Goal: Task Accomplishment & Management: Manage account settings

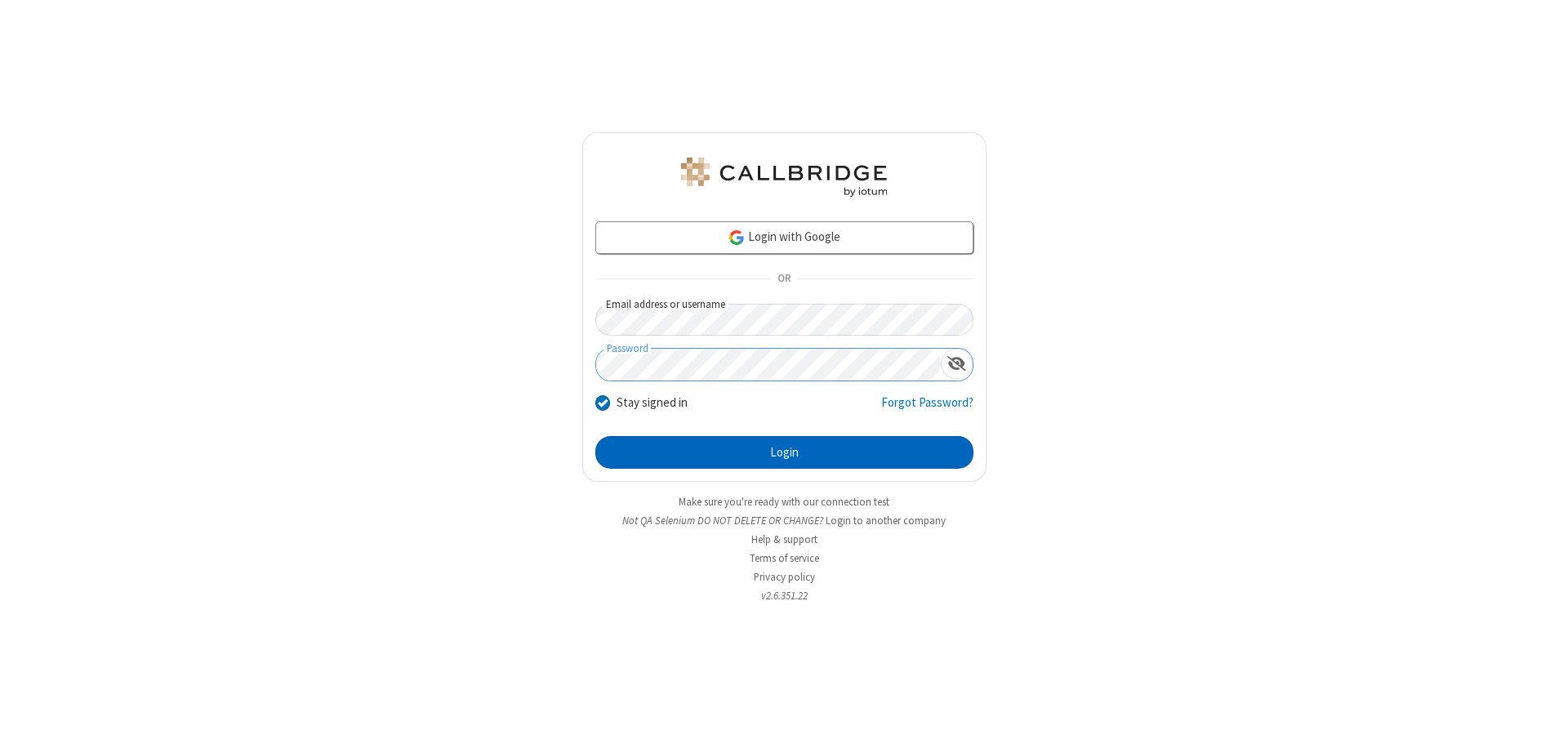
click at [784, 452] on button "Login" at bounding box center [785, 452] width 378 height 33
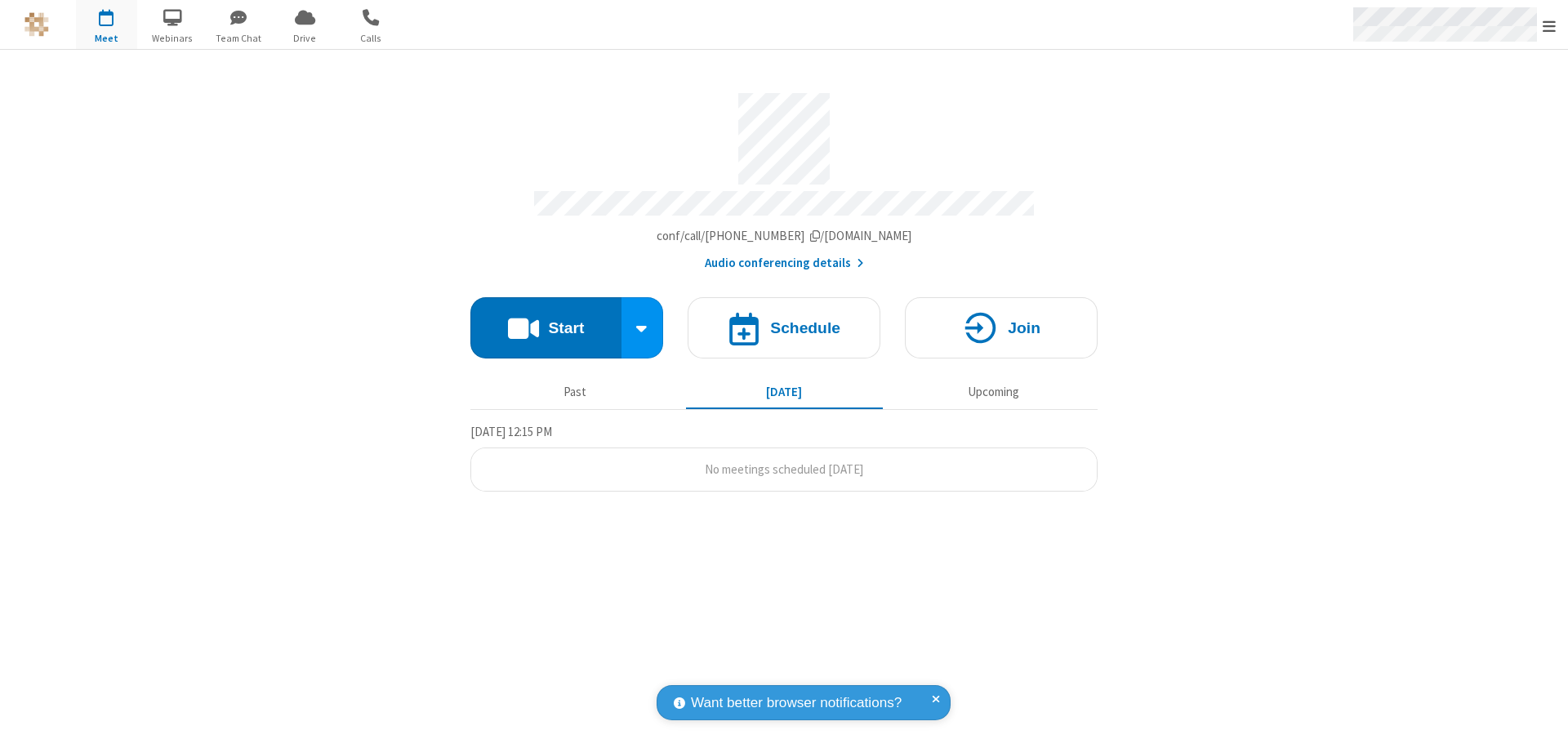
click at [1549, 26] on span "Open menu" at bounding box center [1549, 26] width 13 height 17
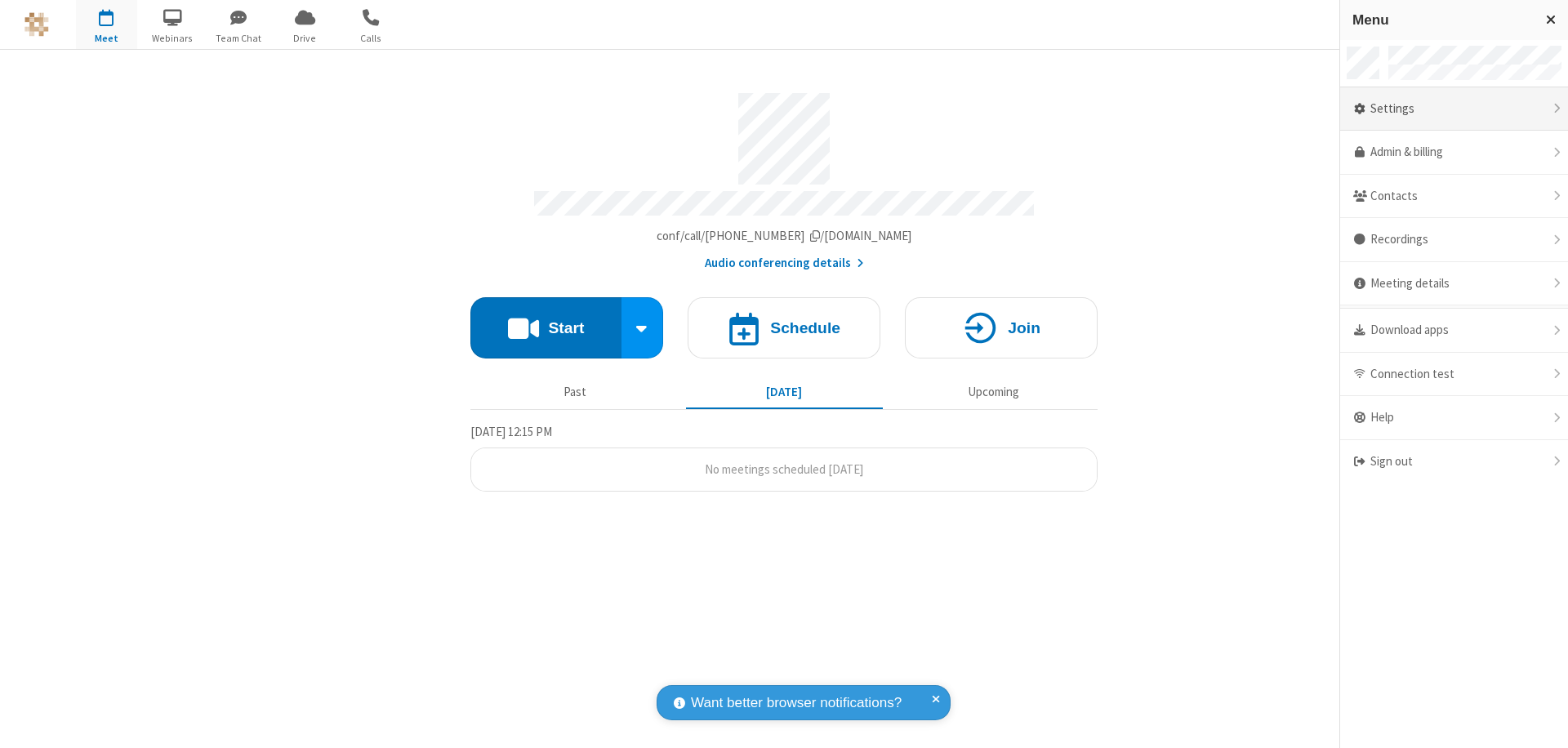
click at [1454, 109] on div "Settings" at bounding box center [1454, 109] width 228 height 45
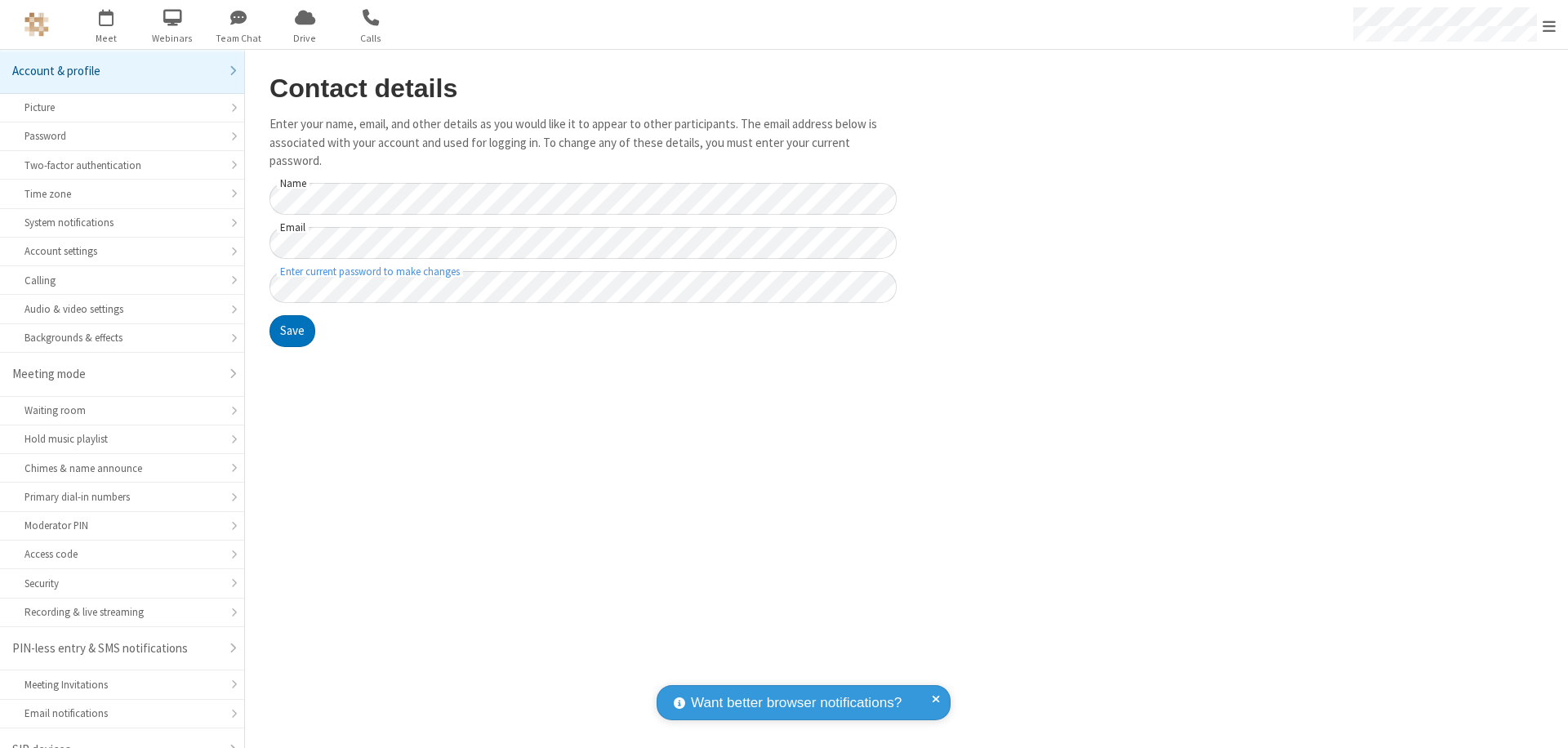
scroll to position [23, 0]
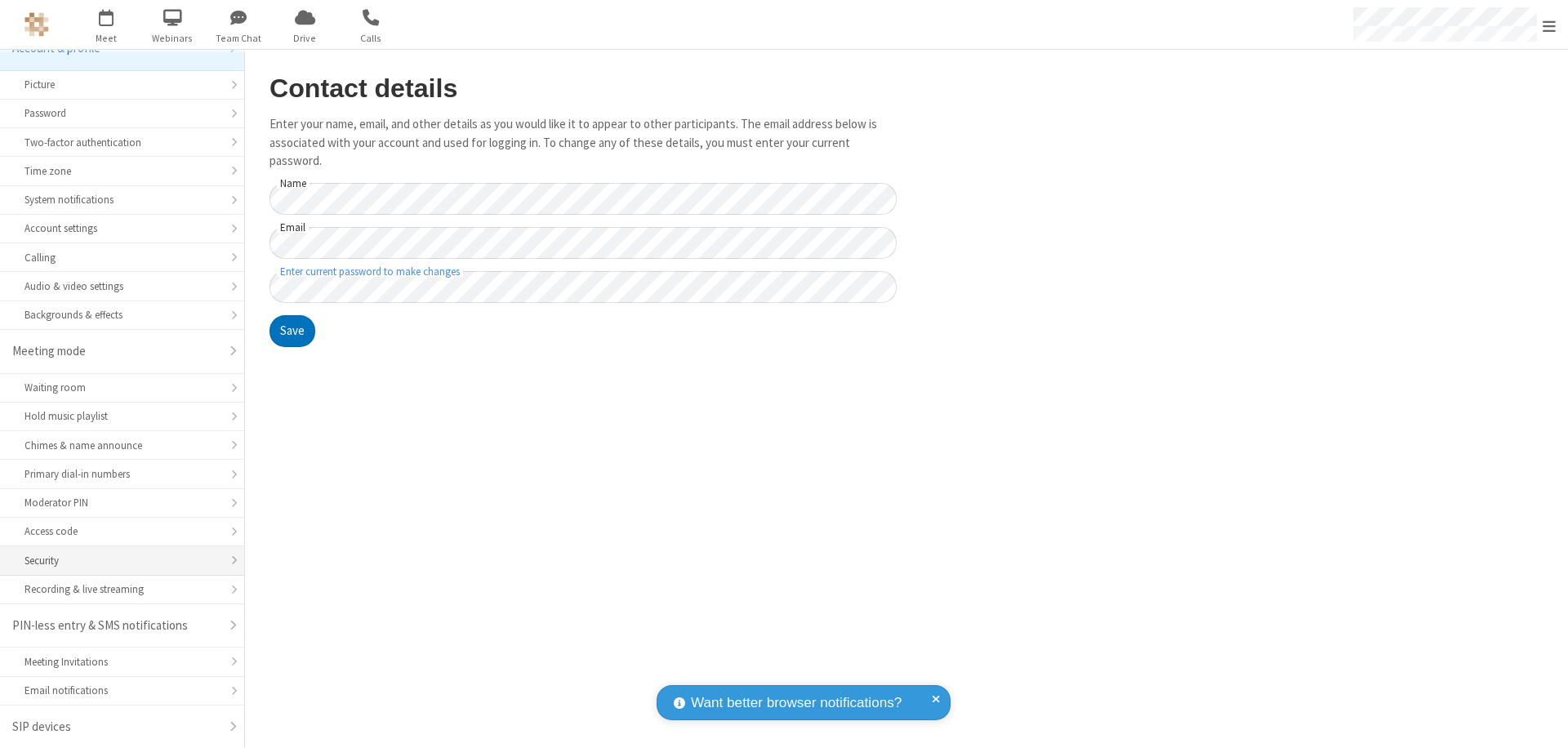
click at [116, 560] on div "Security" at bounding box center [122, 561] width 195 height 16
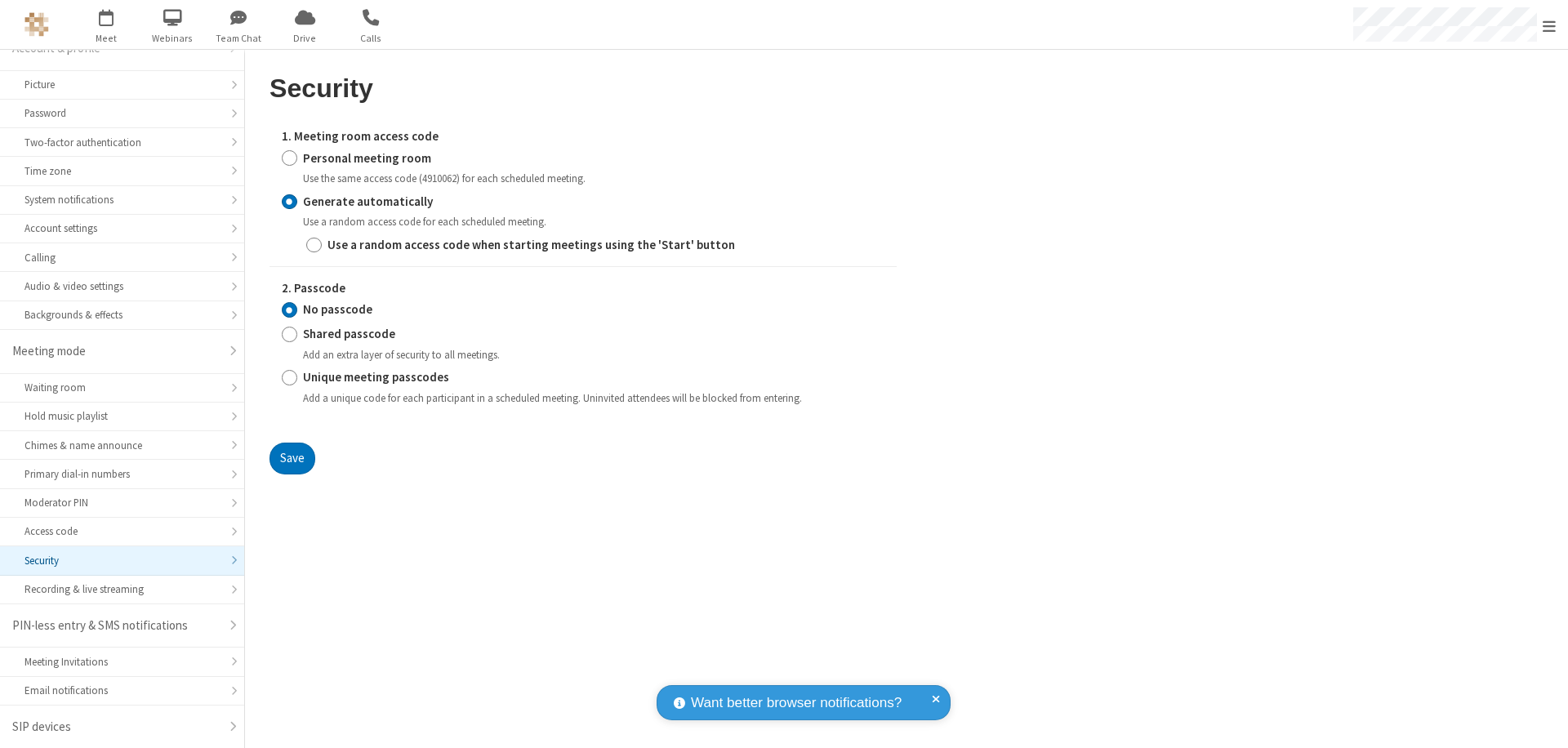
click at [289, 201] on input "Generate automatically" at bounding box center [290, 201] width 16 height 17
click at [289, 310] on input "No passcode" at bounding box center [290, 309] width 16 height 17
click at [292, 458] on button "Save" at bounding box center [292, 458] width 46 height 33
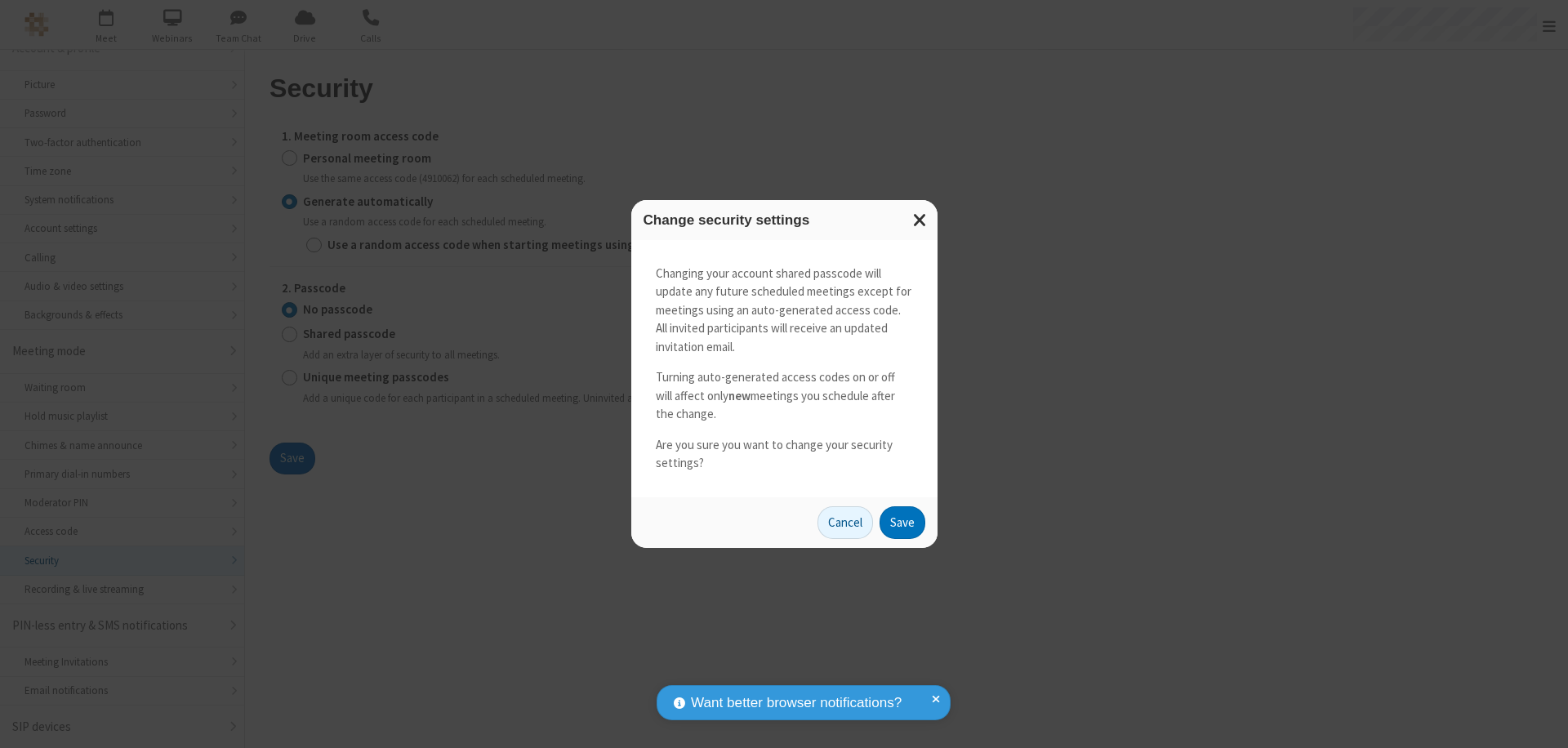
click at [902, 521] on button "Save" at bounding box center [903, 522] width 46 height 33
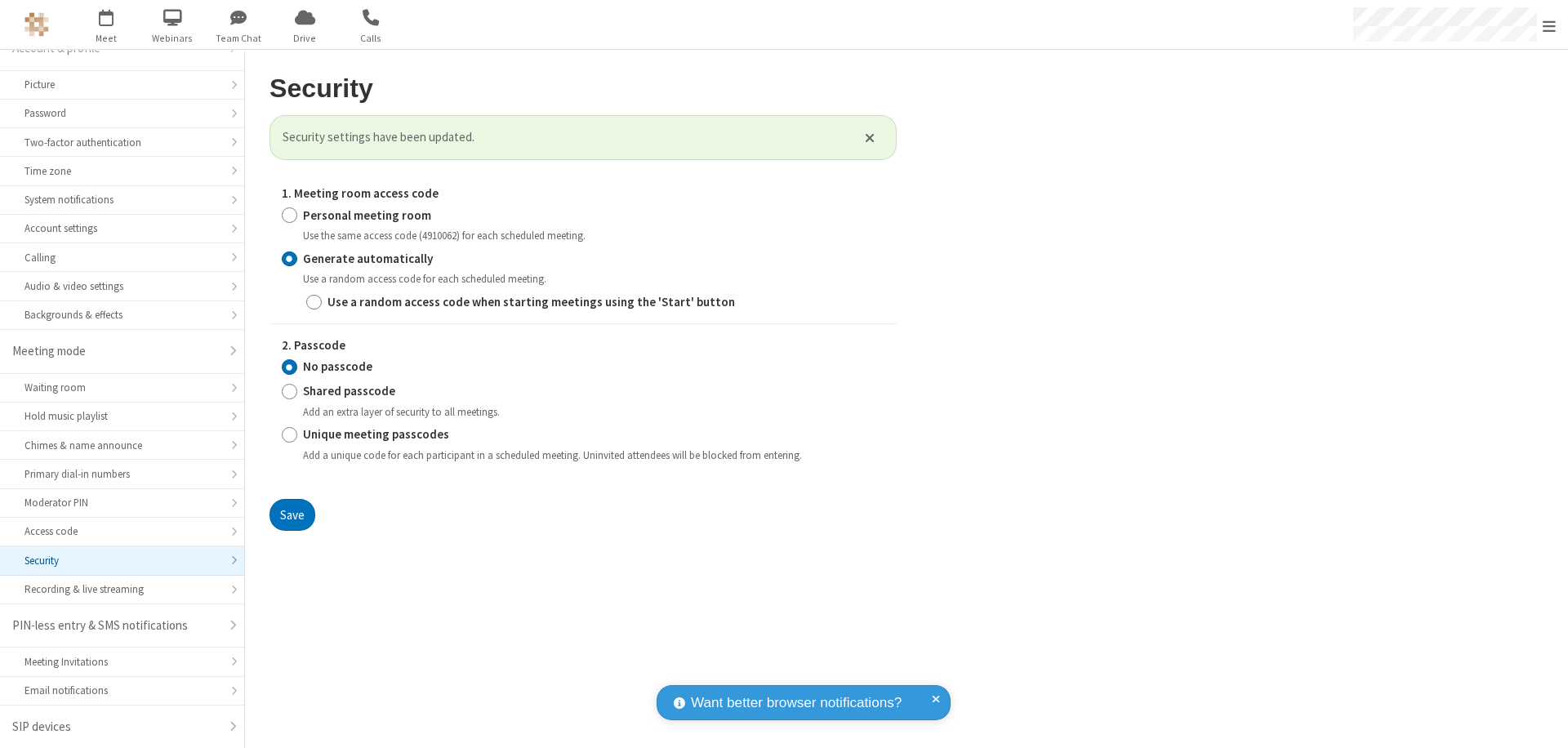
click at [1549, 26] on span "Open menu" at bounding box center [1549, 26] width 13 height 17
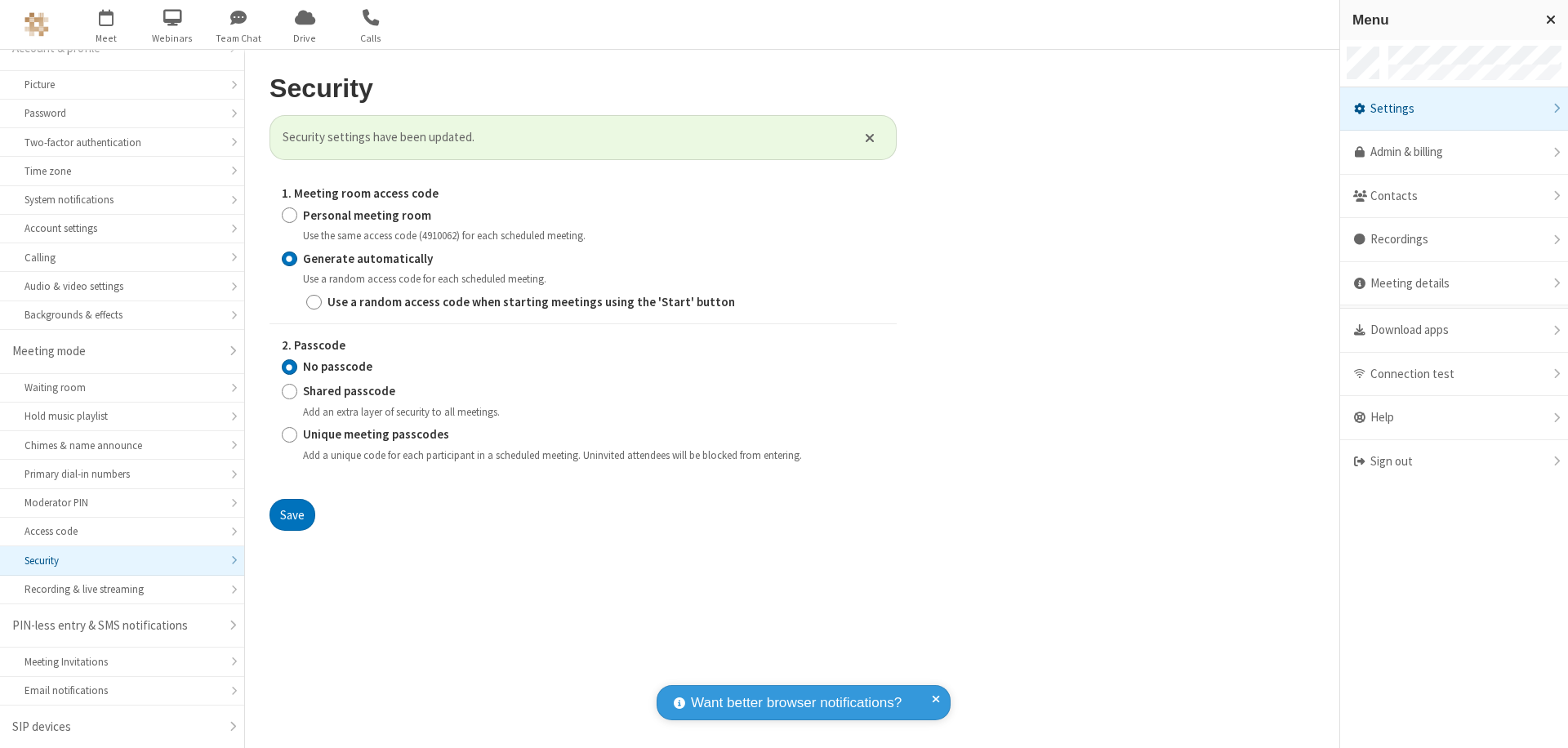
click at [106, 25] on span "button" at bounding box center [107, 17] width 61 height 28
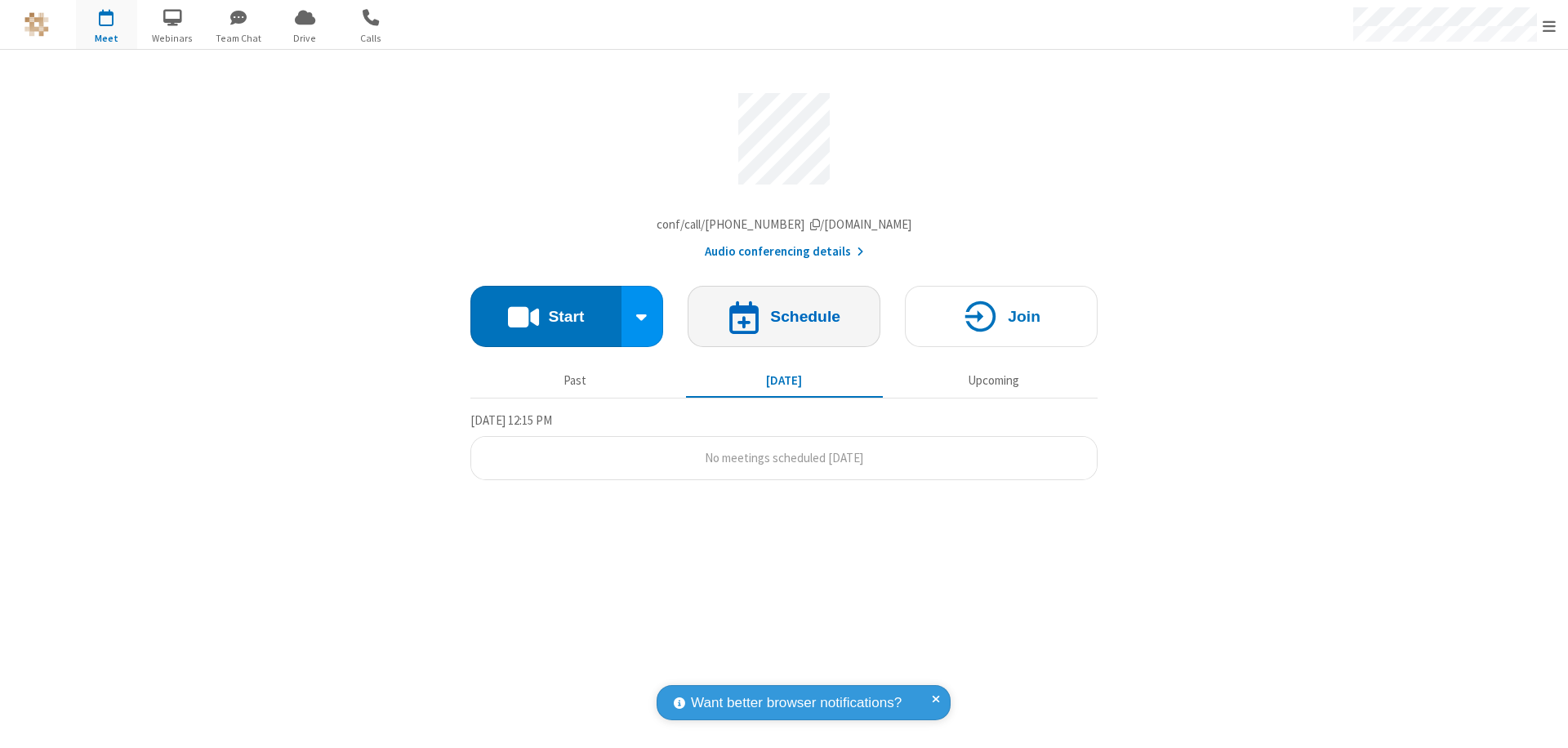
click at [784, 320] on h4 "Schedule" at bounding box center [805, 317] width 70 height 16
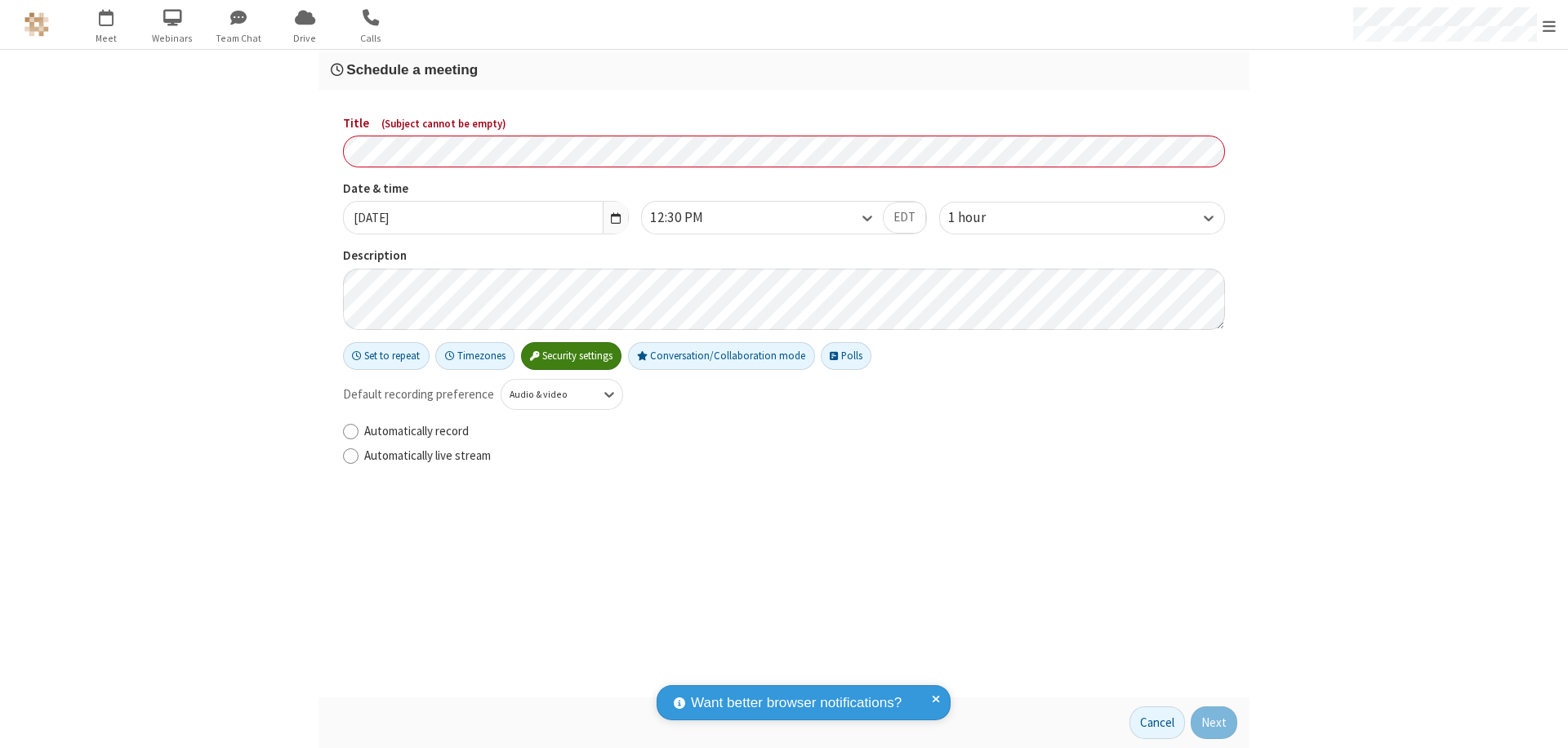
click at [784, 69] on h3 "Schedule a meeting" at bounding box center [784, 70] width 907 height 16
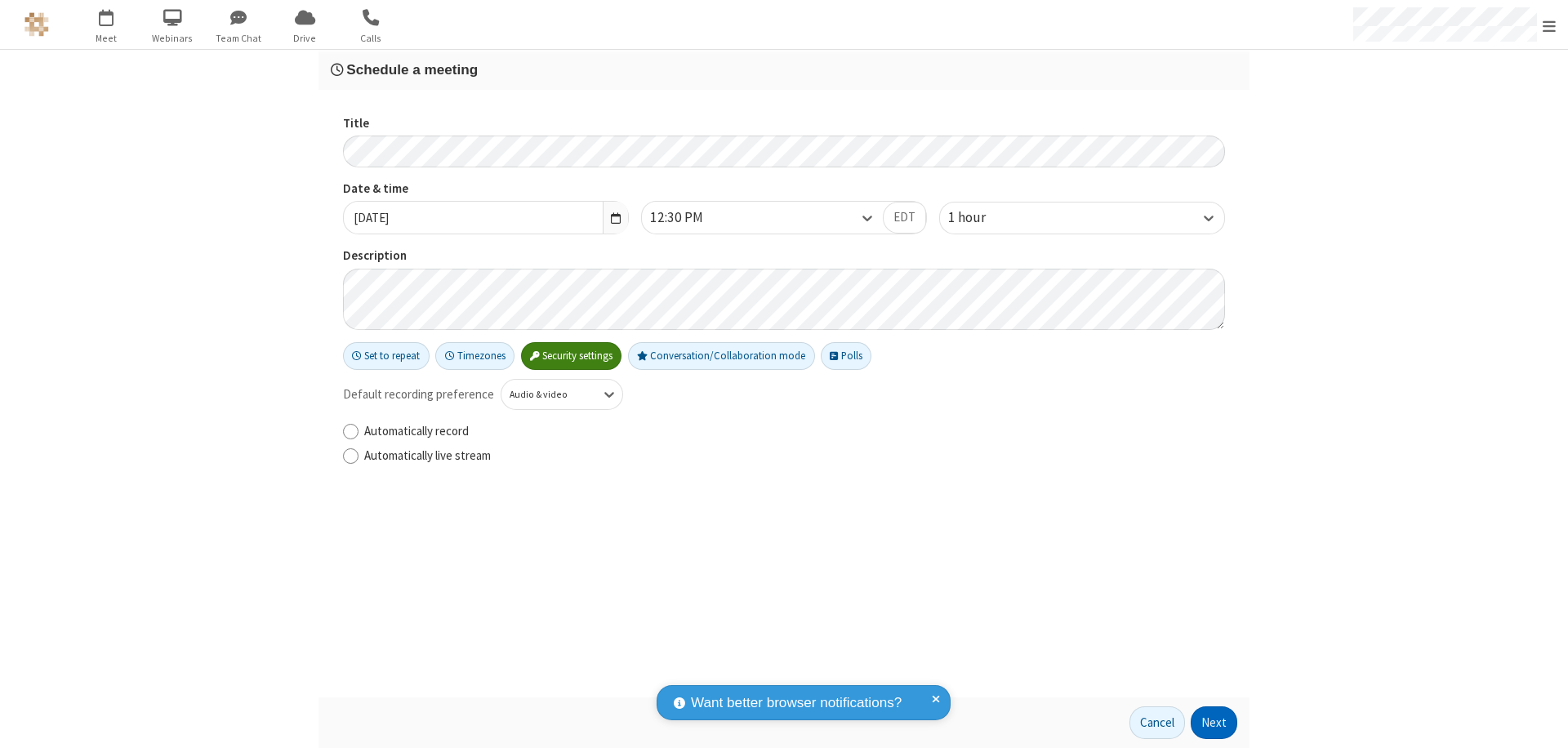
click at [1215, 722] on button "Next" at bounding box center [1214, 722] width 47 height 33
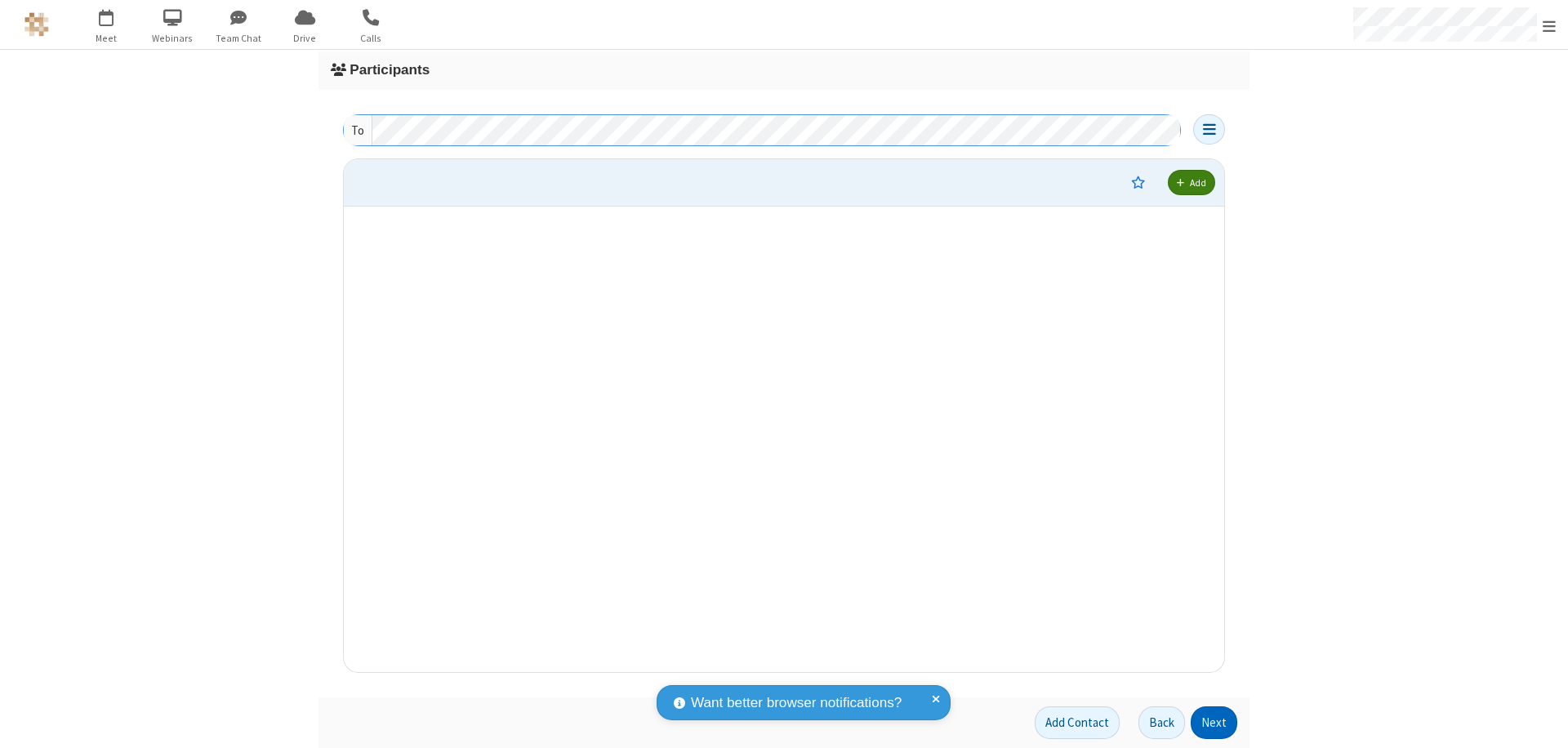
click at [1215, 722] on button "Next" at bounding box center [1214, 722] width 47 height 33
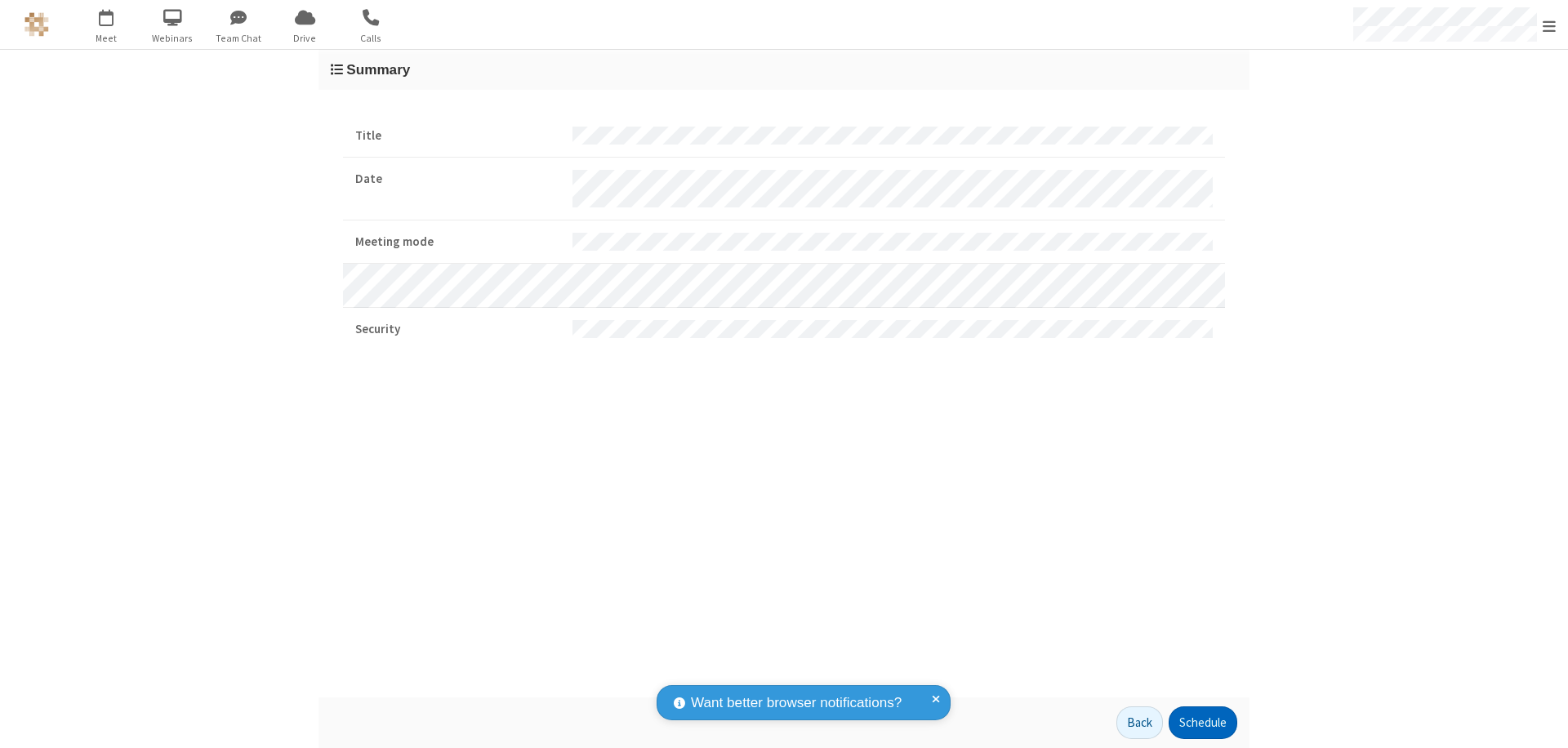
click at [1203, 722] on button "Schedule" at bounding box center [1203, 722] width 68 height 33
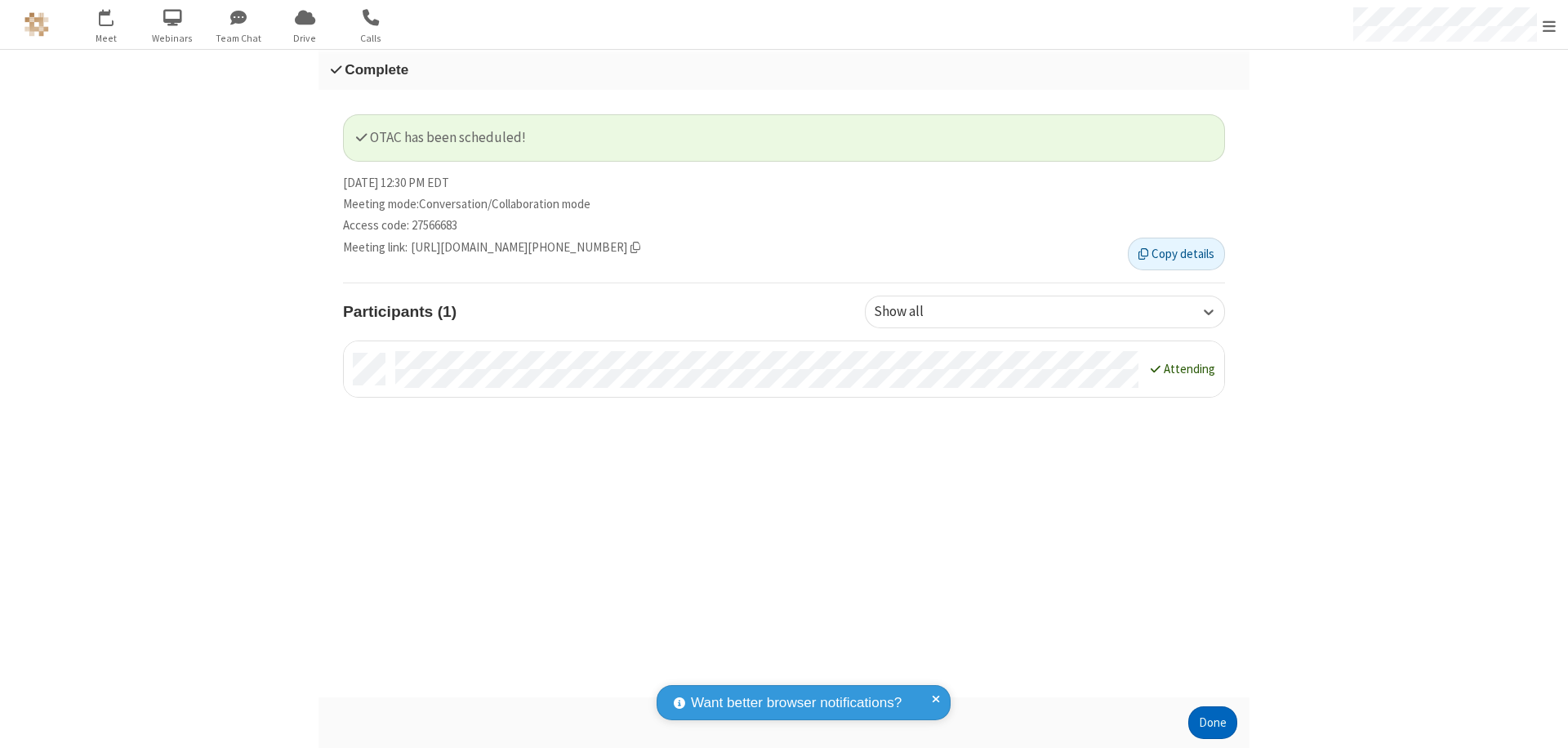
click at [1213, 722] on button "Done" at bounding box center [1214, 722] width 49 height 33
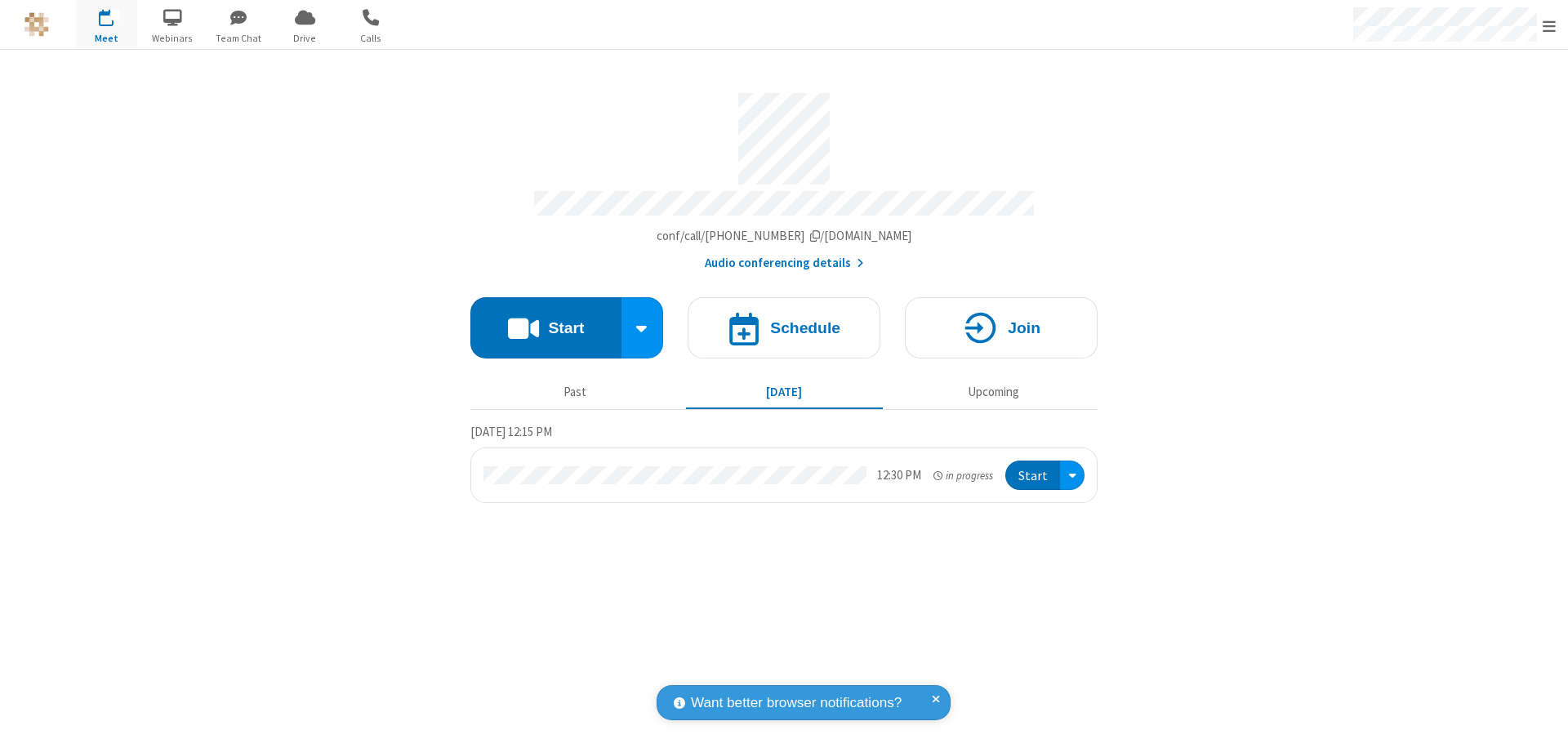
click at [1034, 468] on button "Start" at bounding box center [1032, 475] width 54 height 31
